Goal: Check status: Check status

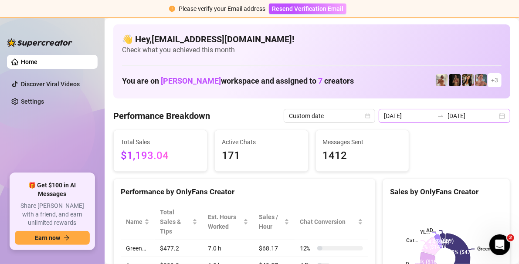
scroll to position [44, 0]
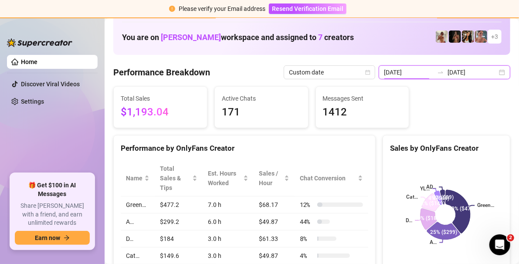
click at [494, 69] on div "[DATE] [DATE]" at bounding box center [445, 72] width 132 height 14
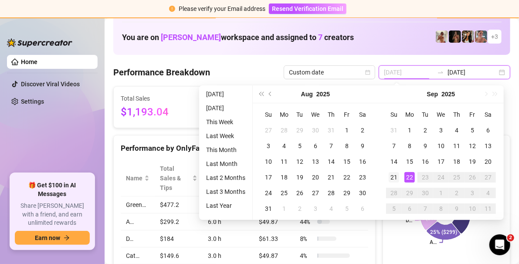
type input "[DATE]"
click at [391, 176] on div "21" at bounding box center [394, 177] width 10 height 10
click at [412, 180] on div "22" at bounding box center [409, 177] width 10 height 10
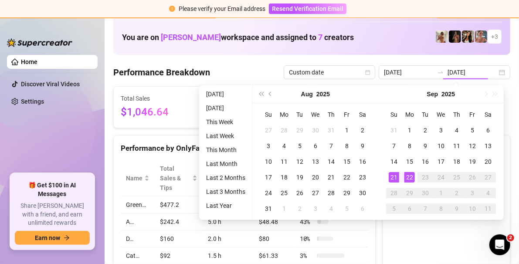
type input "[DATE]"
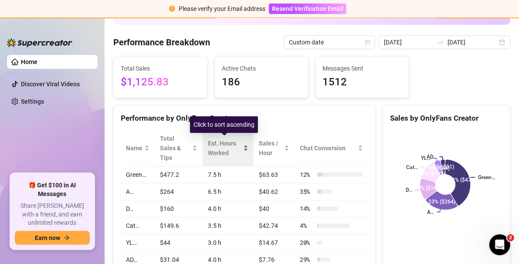
scroll to position [87, 0]
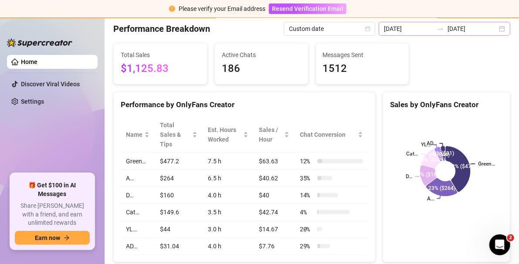
click at [499, 27] on div "[DATE] [DATE]" at bounding box center [445, 29] width 132 height 14
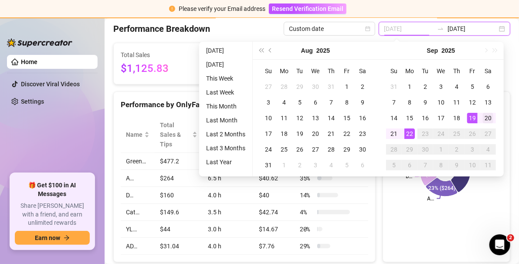
type input "[DATE]"
click at [493, 115] on div "20" at bounding box center [488, 118] width 10 height 10
type input "[DATE]"
click at [411, 133] on div "22" at bounding box center [409, 134] width 10 height 10
type input "[DATE]"
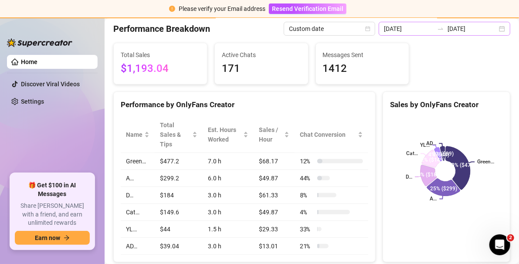
click at [496, 32] on div "[DATE] [DATE]" at bounding box center [445, 29] width 132 height 14
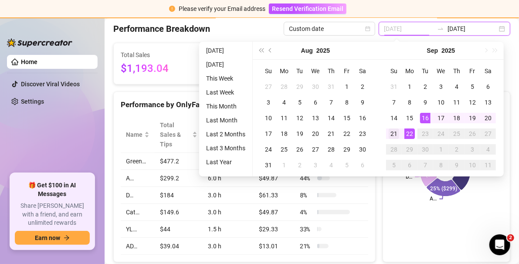
type input "[DATE]"
click at [394, 135] on div "21" at bounding box center [394, 134] width 10 height 10
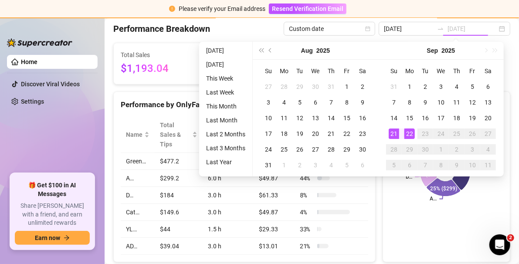
click at [412, 134] on div "22" at bounding box center [409, 134] width 10 height 10
type input "[DATE]"
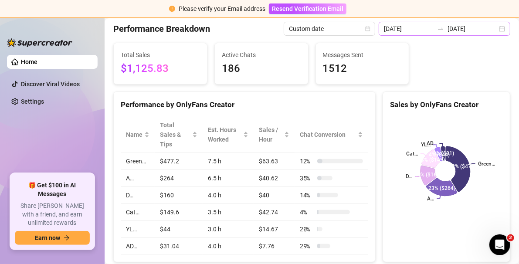
click at [493, 32] on div "[DATE] [DATE]" at bounding box center [445, 29] width 132 height 14
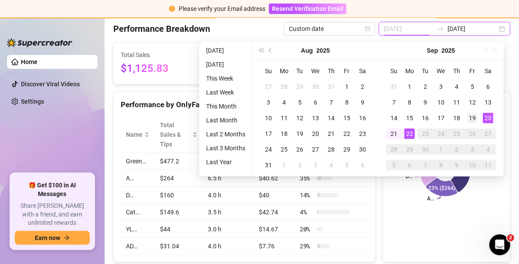
type input "[DATE]"
click at [475, 118] on div "19" at bounding box center [472, 118] width 10 height 10
type input "[DATE]"
click at [410, 135] on div "22" at bounding box center [409, 134] width 10 height 10
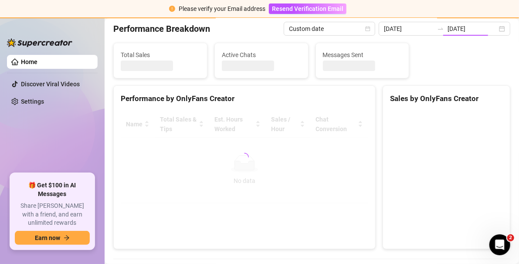
type input "[DATE]"
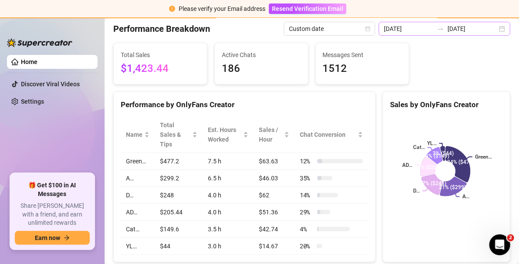
click at [496, 31] on div "[DATE] [DATE]" at bounding box center [445, 29] width 132 height 14
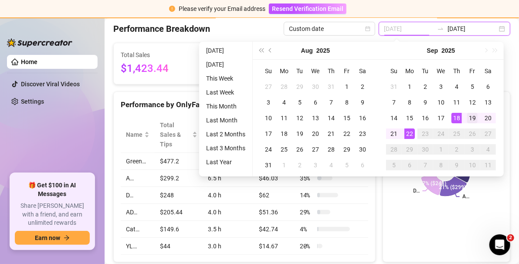
type input "[DATE]"
click at [475, 119] on div "19" at bounding box center [472, 118] width 10 height 10
type input "[DATE]"
click at [413, 134] on div "22" at bounding box center [409, 134] width 10 height 10
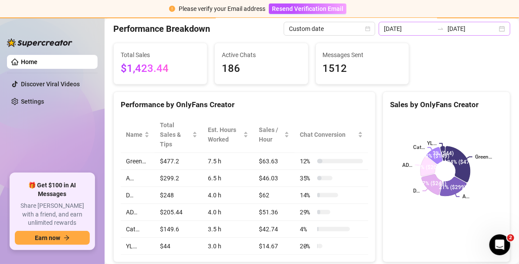
click at [496, 30] on div "[DATE] [DATE]" at bounding box center [445, 29] width 132 height 14
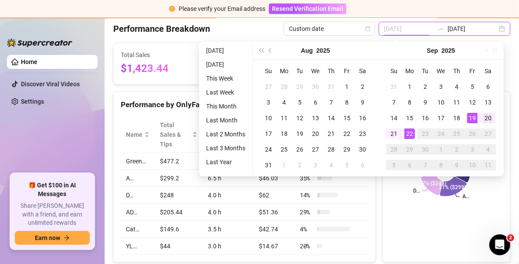
type input "[DATE]"
click at [490, 119] on div "20" at bounding box center [488, 118] width 10 height 10
type input "[DATE]"
click at [412, 134] on div "22" at bounding box center [409, 134] width 10 height 10
type input "[DATE]"
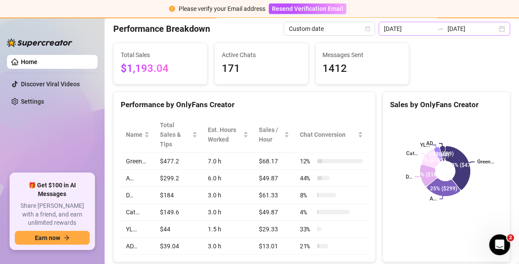
click at [500, 29] on div "[DATE] [DATE]" at bounding box center [445, 29] width 132 height 14
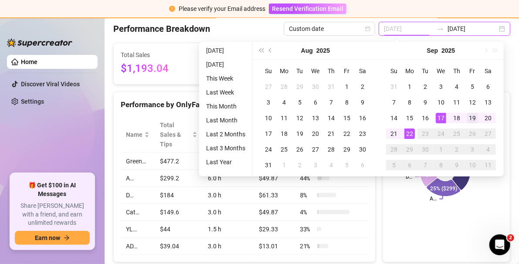
type input "[DATE]"
click at [469, 120] on div "19" at bounding box center [472, 118] width 10 height 10
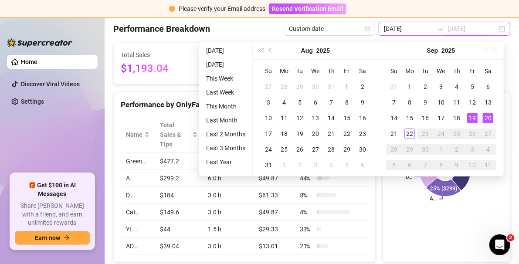
type input "[DATE]"
click at [412, 135] on div "22" at bounding box center [409, 134] width 10 height 10
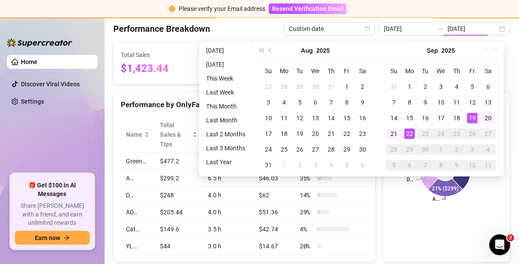
type input "[DATE]"
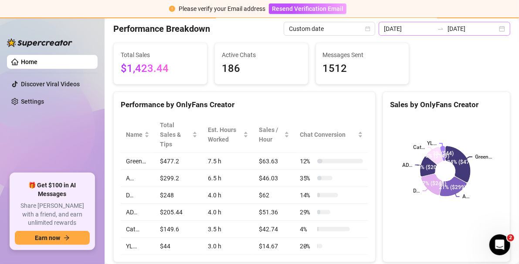
click at [494, 29] on div "[DATE] [DATE]" at bounding box center [445, 29] width 132 height 14
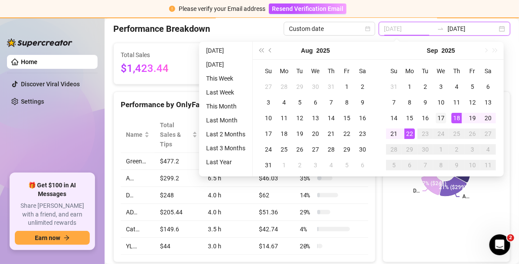
type input "[DATE]"
click at [446, 115] on td "17" at bounding box center [441, 118] width 16 height 16
type input "[DATE]"
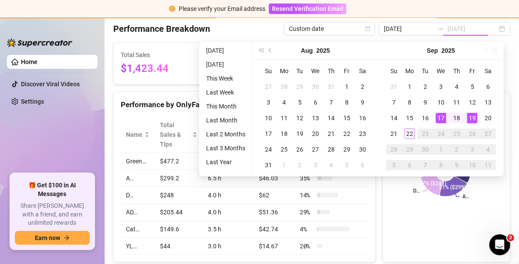
click at [469, 118] on div "19" at bounding box center [472, 118] width 10 height 10
type input "[DATE]"
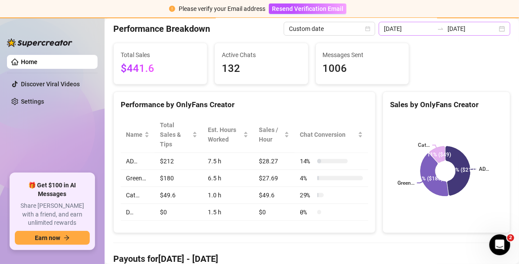
click at [495, 29] on div "[DATE] [DATE]" at bounding box center [445, 29] width 132 height 14
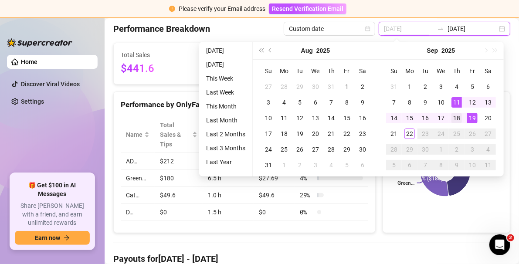
type input "[DATE]"
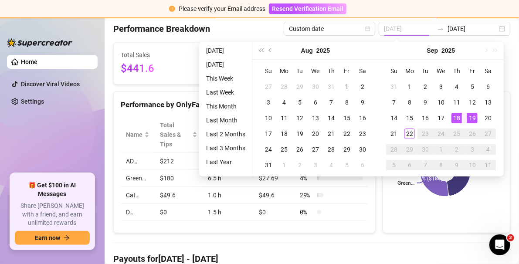
click at [458, 119] on div "18" at bounding box center [457, 118] width 10 height 10
click at [472, 119] on div "19" at bounding box center [472, 118] width 10 height 10
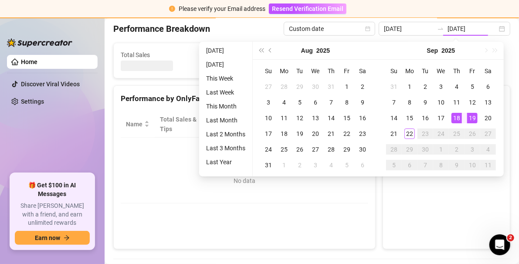
type input "[DATE]"
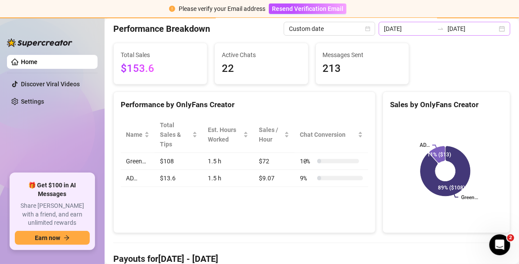
click at [500, 28] on div "[DATE] [DATE]" at bounding box center [445, 29] width 132 height 14
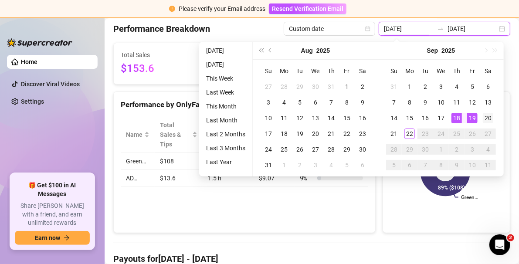
type input "[DATE]"
click at [486, 119] on div "20" at bounding box center [488, 118] width 10 height 10
type input "[DATE]"
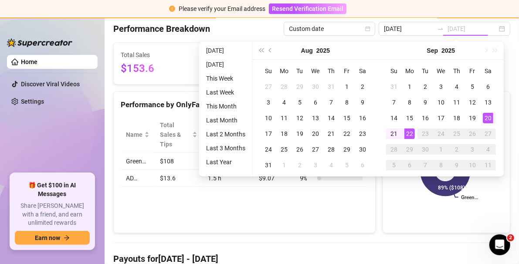
click at [409, 131] on div "22" at bounding box center [409, 134] width 10 height 10
type input "[DATE]"
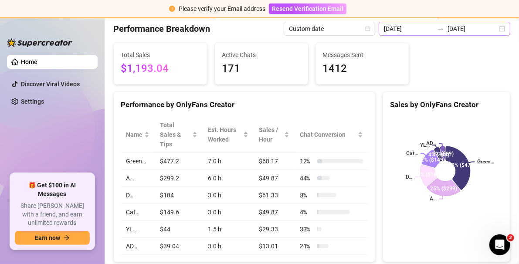
click at [498, 31] on div "[DATE] [DATE]" at bounding box center [445, 29] width 132 height 14
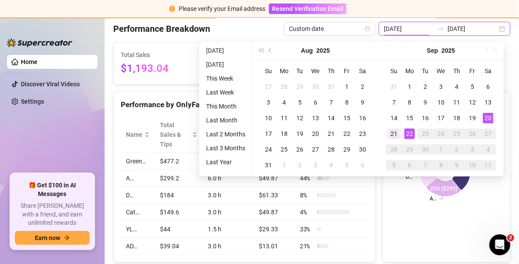
type input "[DATE]"
click at [396, 133] on div "21" at bounding box center [394, 134] width 10 height 10
click at [411, 137] on div "22" at bounding box center [409, 134] width 10 height 10
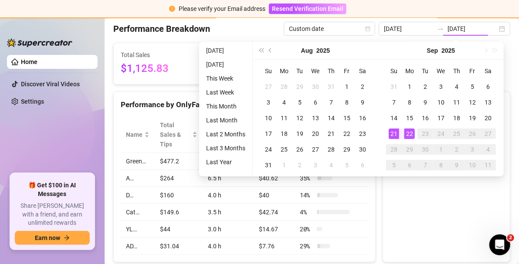
type input "[DATE]"
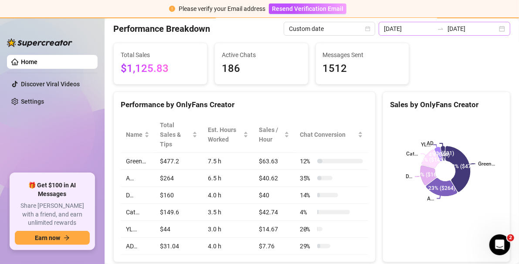
click at [496, 30] on div "[DATE] [DATE]" at bounding box center [445, 29] width 132 height 14
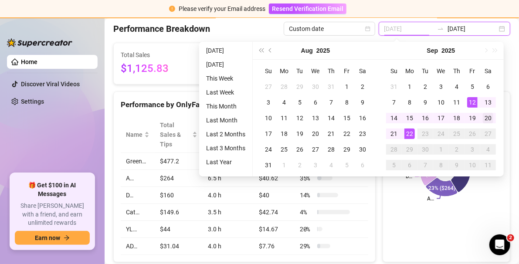
type input "[DATE]"
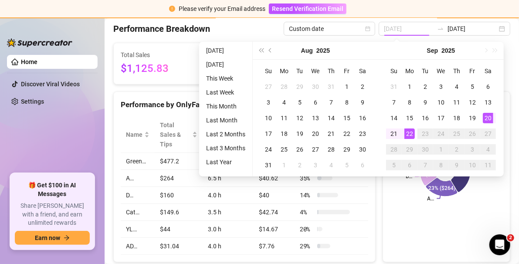
click at [489, 118] on div "20" at bounding box center [488, 118] width 10 height 10
type input "[DATE]"
click at [411, 135] on div "22" at bounding box center [409, 134] width 10 height 10
type input "[DATE]"
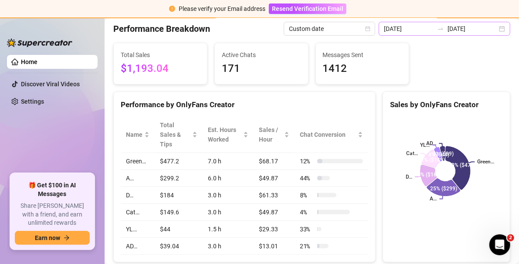
click at [499, 28] on div "[DATE] [DATE]" at bounding box center [445, 29] width 132 height 14
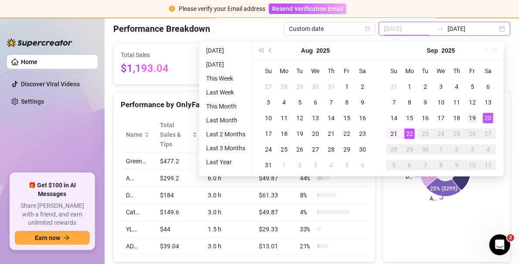
type input "[DATE]"
click at [476, 117] on div "19" at bounding box center [472, 118] width 10 height 10
type input "[DATE]"
click at [487, 119] on div "20" at bounding box center [488, 118] width 10 height 10
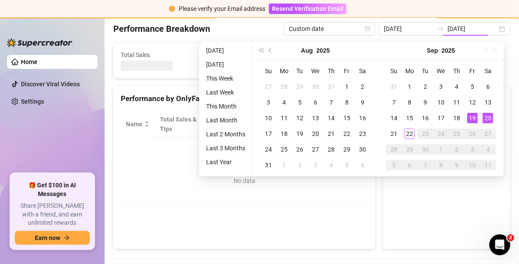
type input "[DATE]"
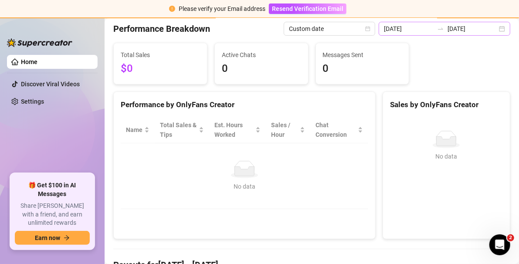
click at [499, 30] on div "[DATE] [DATE]" at bounding box center [445, 29] width 132 height 14
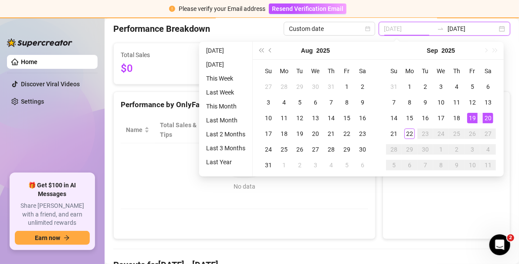
type input "[DATE]"
click at [488, 119] on div "20" at bounding box center [488, 118] width 10 height 10
type input "[DATE]"
click at [394, 135] on div "21" at bounding box center [394, 134] width 10 height 10
type input "[DATE]"
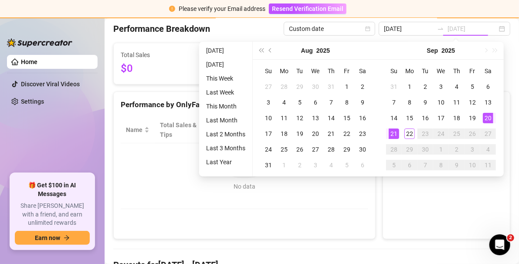
type input "[DATE]"
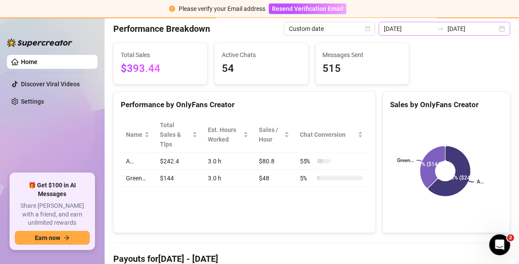
click at [493, 26] on div "[DATE] [DATE]" at bounding box center [445, 29] width 132 height 14
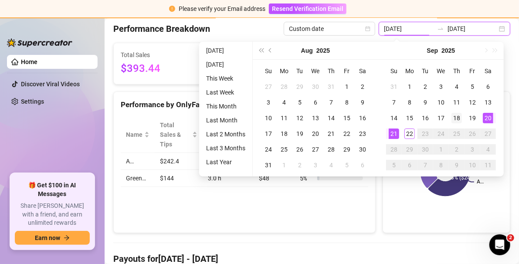
type input "[DATE]"
click at [459, 117] on div "18" at bounding box center [457, 118] width 10 height 10
type input "[DATE]"
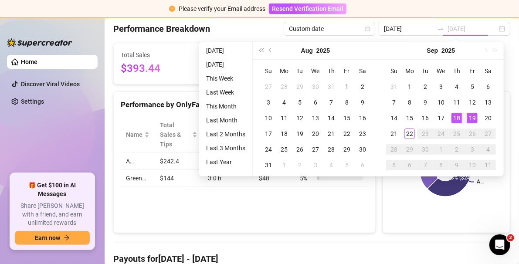
click at [473, 118] on div "19" at bounding box center [472, 118] width 10 height 10
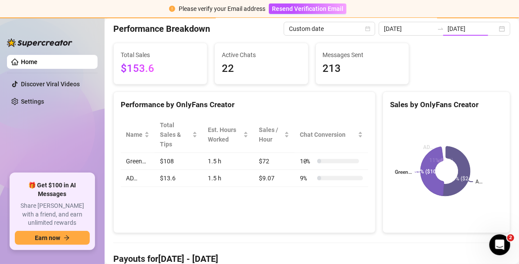
type input "[DATE]"
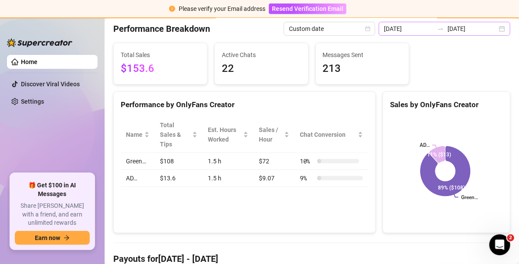
click at [496, 28] on div "[DATE] [DATE]" at bounding box center [445, 29] width 132 height 14
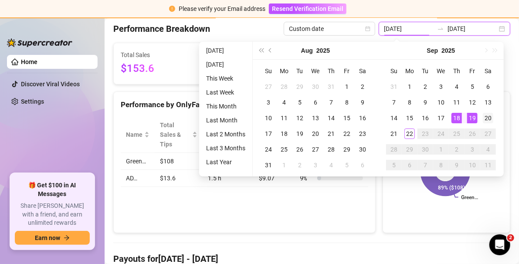
type input "[DATE]"
click at [487, 119] on div "20" at bounding box center [488, 118] width 10 height 10
type input "[DATE]"
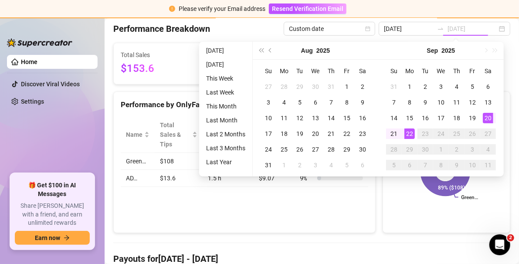
click at [411, 132] on div "22" at bounding box center [409, 134] width 10 height 10
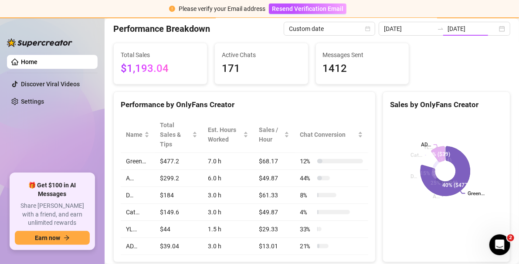
type input "[DATE]"
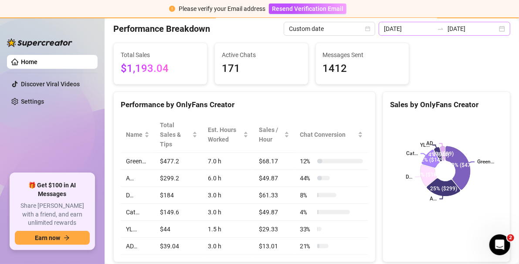
click at [496, 27] on div "[DATE] [DATE]" at bounding box center [445, 29] width 132 height 14
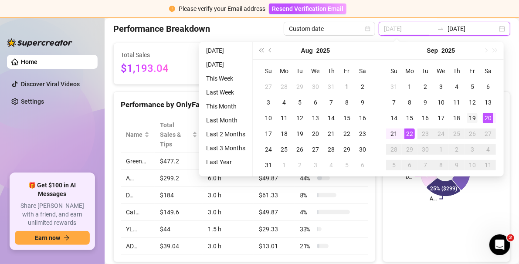
type input "[DATE]"
click at [476, 119] on div "19" at bounding box center [472, 118] width 10 height 10
type input "[DATE]"
click at [411, 136] on div "22" at bounding box center [409, 134] width 10 height 10
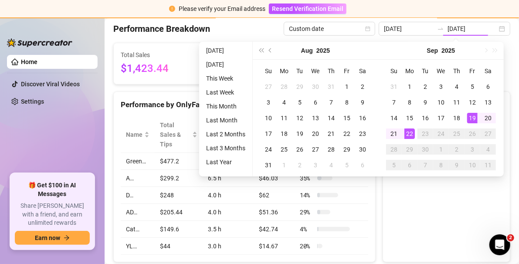
type input "[DATE]"
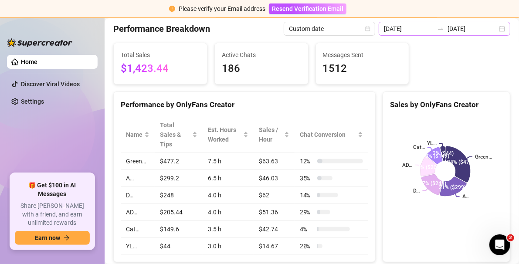
click at [496, 27] on div "[DATE] [DATE]" at bounding box center [445, 29] width 132 height 14
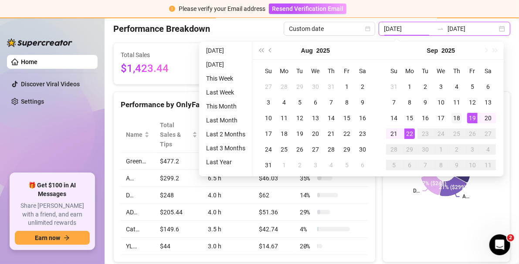
type input "[DATE]"
click at [461, 120] on div "18" at bounding box center [457, 118] width 10 height 10
type input "[DATE]"
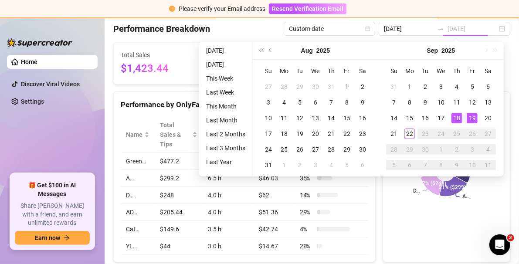
click at [473, 119] on div "19" at bounding box center [472, 118] width 10 height 10
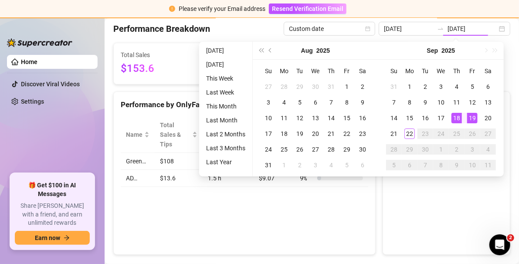
type input "[DATE]"
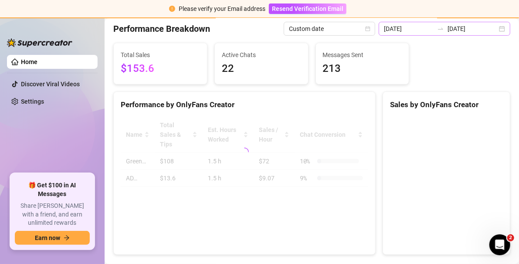
click at [493, 30] on div "[DATE] [DATE]" at bounding box center [445, 29] width 132 height 14
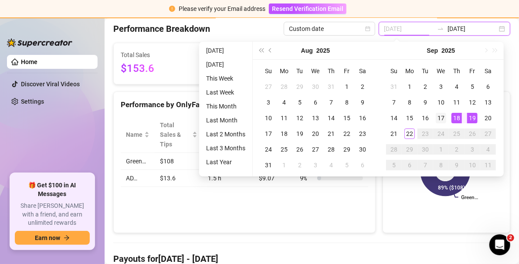
type input "[DATE]"
click at [445, 115] on div "17" at bounding box center [441, 118] width 10 height 10
type input "[DATE]"
click at [468, 119] on div "19" at bounding box center [472, 118] width 10 height 10
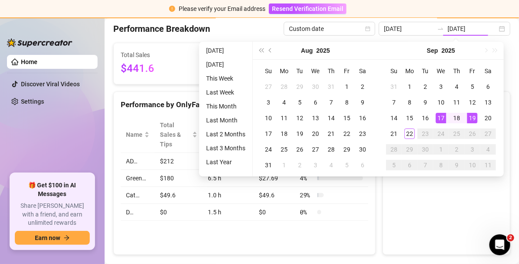
type input "[DATE]"
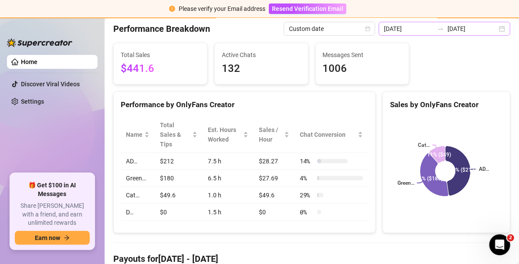
click at [498, 30] on div "[DATE] [DATE]" at bounding box center [445, 29] width 132 height 14
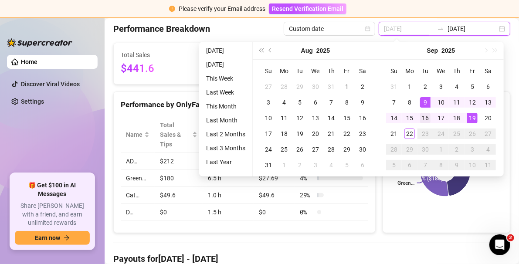
type input "[DATE]"
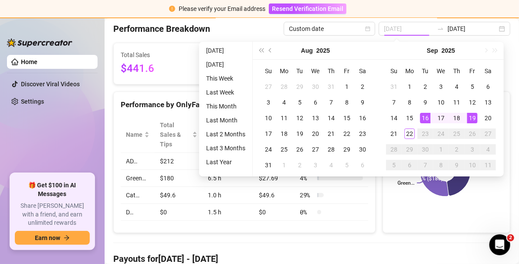
click at [428, 118] on div "16" at bounding box center [425, 118] width 10 height 10
type input "[DATE]"
click at [439, 119] on div "17" at bounding box center [441, 118] width 10 height 10
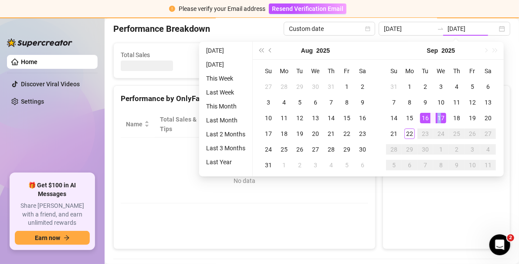
type input "[DATE]"
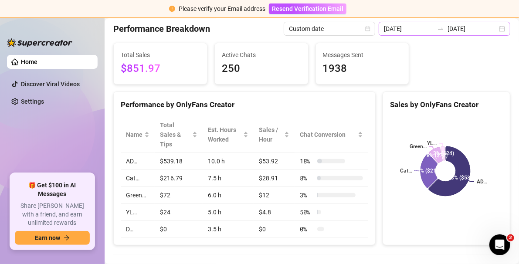
click at [494, 26] on div "[DATE] [DATE]" at bounding box center [445, 29] width 132 height 14
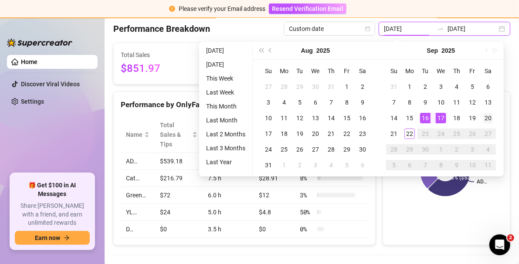
type input "[DATE]"
click at [486, 117] on div "20" at bounding box center [488, 118] width 10 height 10
type input "[DATE]"
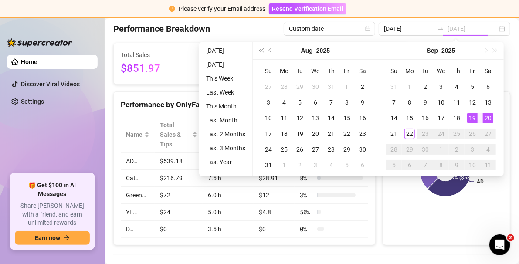
click at [476, 119] on div "19" at bounding box center [472, 118] width 10 height 10
type input "[DATE]"
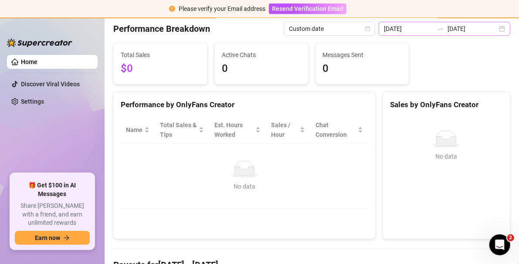
click at [498, 28] on div "[DATE] [DATE]" at bounding box center [445, 29] width 132 height 14
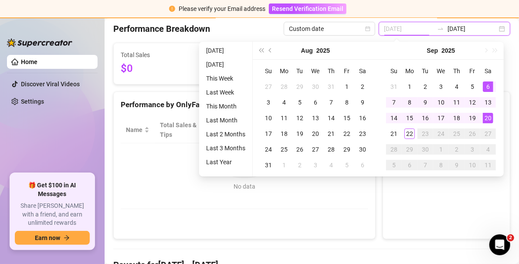
type input "[DATE]"
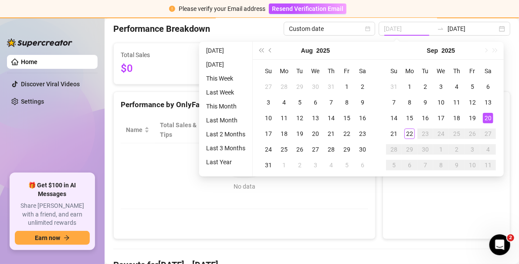
click at [488, 118] on div "20" at bounding box center [488, 118] width 10 height 10
type input "[DATE]"
click at [405, 132] on div "22" at bounding box center [409, 134] width 10 height 10
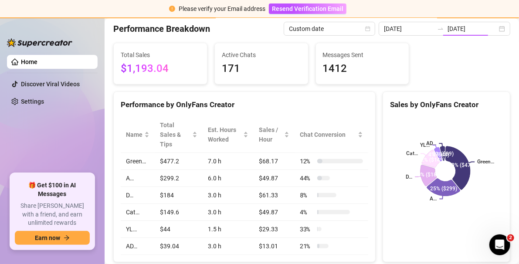
type input "[DATE]"
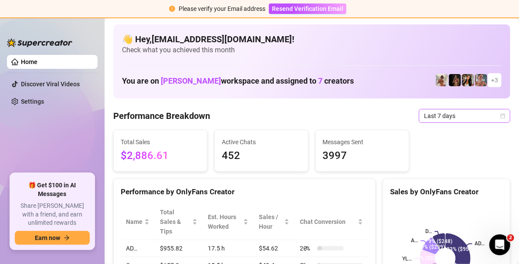
click at [500, 116] on icon "calendar" at bounding box center [502, 115] width 5 height 5
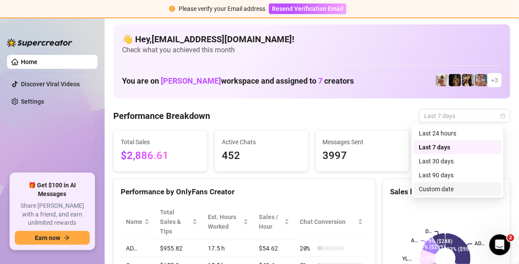
click at [451, 191] on div "Custom date" at bounding box center [458, 189] width 78 height 10
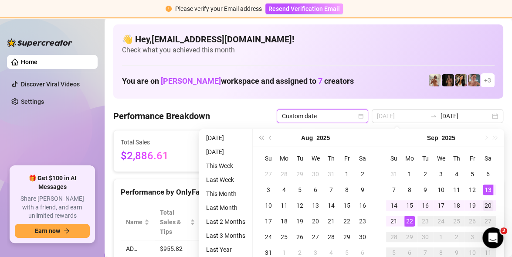
type input "[DATE]"
click at [489, 203] on div "20" at bounding box center [488, 205] width 10 height 10
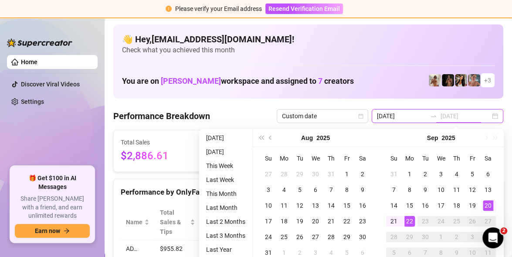
type input "[DATE]"
click at [413, 220] on div "22" at bounding box center [409, 221] width 10 height 10
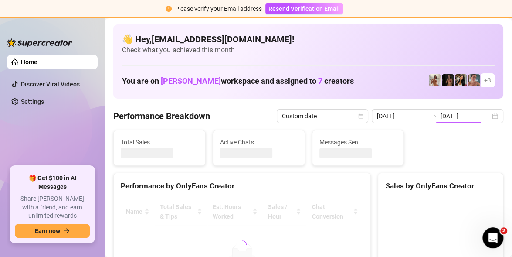
type input "[DATE]"
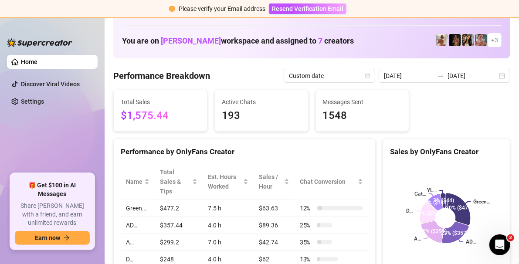
scroll to position [87, 0]
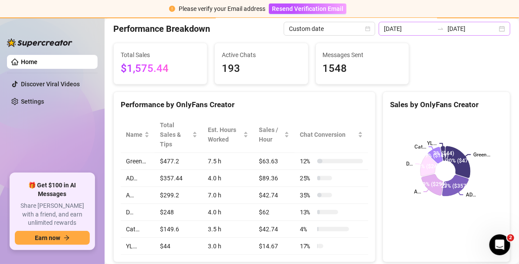
click at [497, 26] on div "[DATE] [DATE]" at bounding box center [445, 29] width 132 height 14
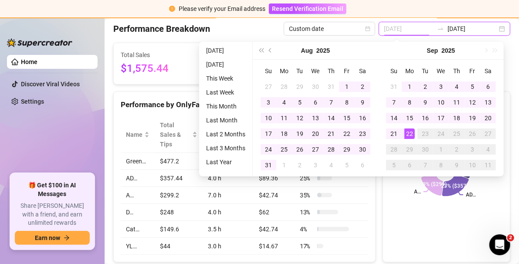
type input "[DATE]"
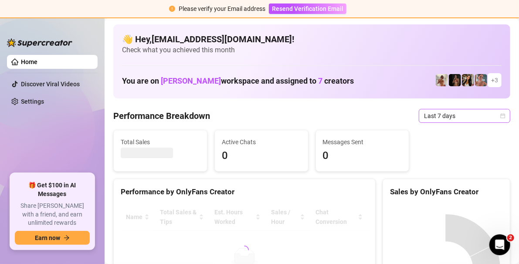
click at [500, 116] on icon "calendar" at bounding box center [502, 115] width 5 height 5
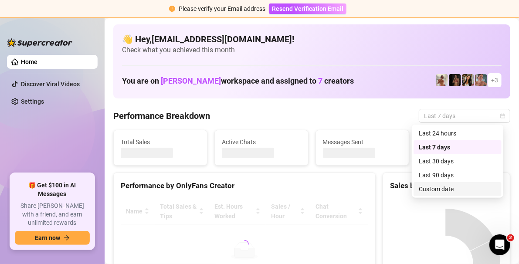
click at [449, 192] on div "Custom date" at bounding box center [458, 189] width 78 height 10
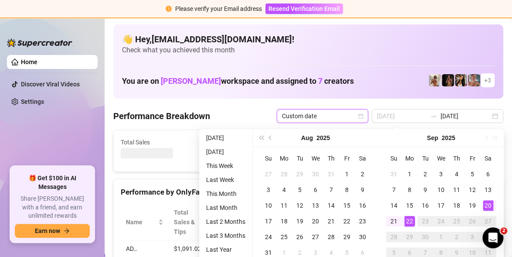
click at [490, 208] on div "20" at bounding box center [488, 205] width 10 height 10
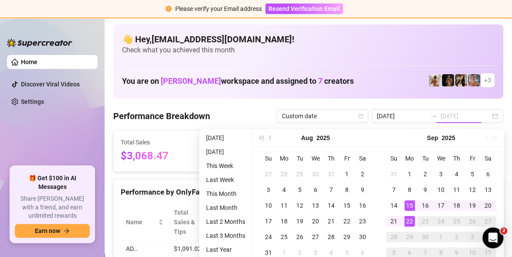
click at [408, 221] on div "22" at bounding box center [409, 221] width 10 height 10
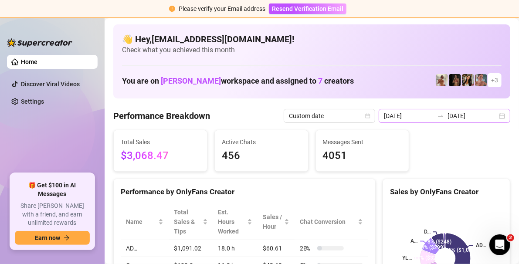
click at [496, 118] on div "2025-09-15 2025-09-22" at bounding box center [445, 116] width 132 height 14
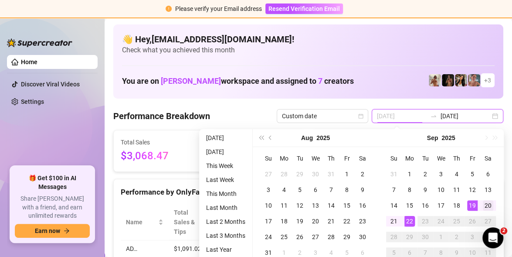
type input "[DATE]"
click at [493, 208] on div "20" at bounding box center [488, 205] width 10 height 10
type input "[DATE]"
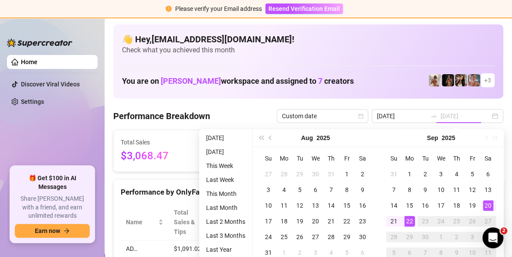
click at [412, 222] on div "22" at bounding box center [409, 221] width 10 height 10
type input "[DATE]"
